Goal: Task Accomplishment & Management: Manage account settings

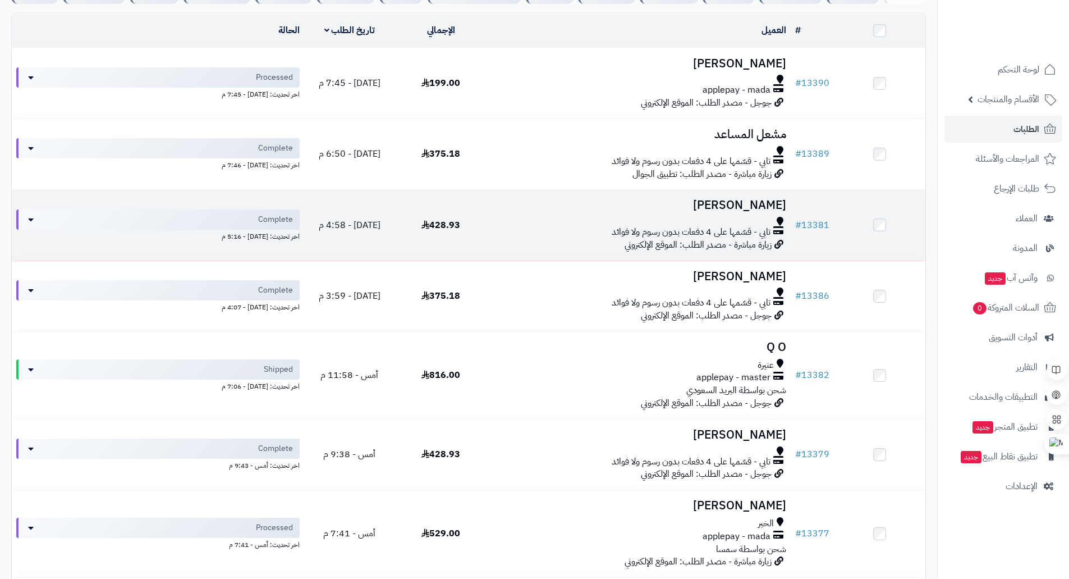
scroll to position [168, 0]
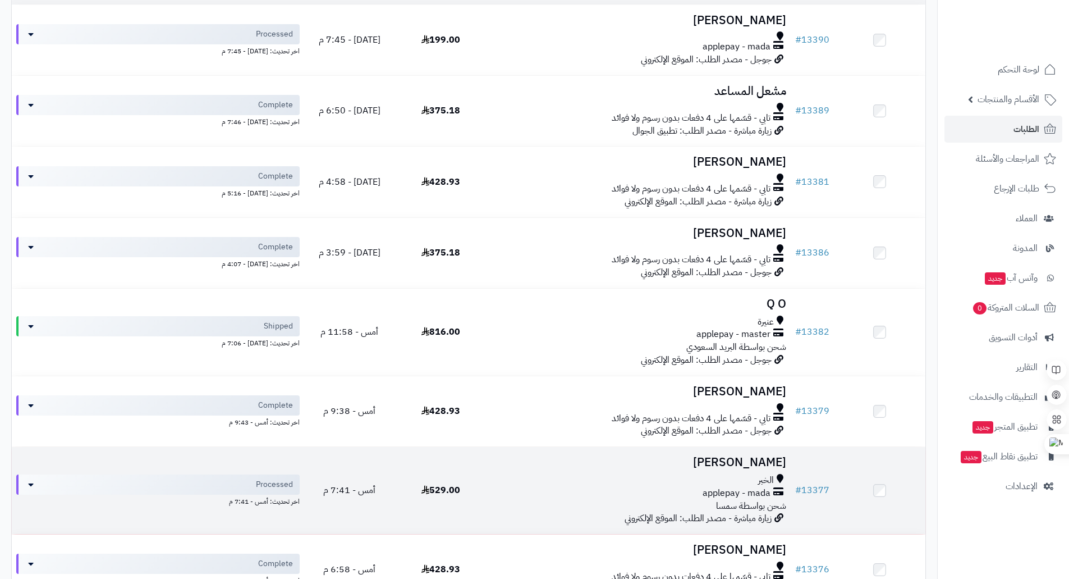
click at [857, 488] on td at bounding box center [879, 490] width 91 height 87
click at [762, 462] on h3 "[PERSON_NAME]" at bounding box center [638, 462] width 295 height 13
